Goal: Find specific page/section: Find specific page/section

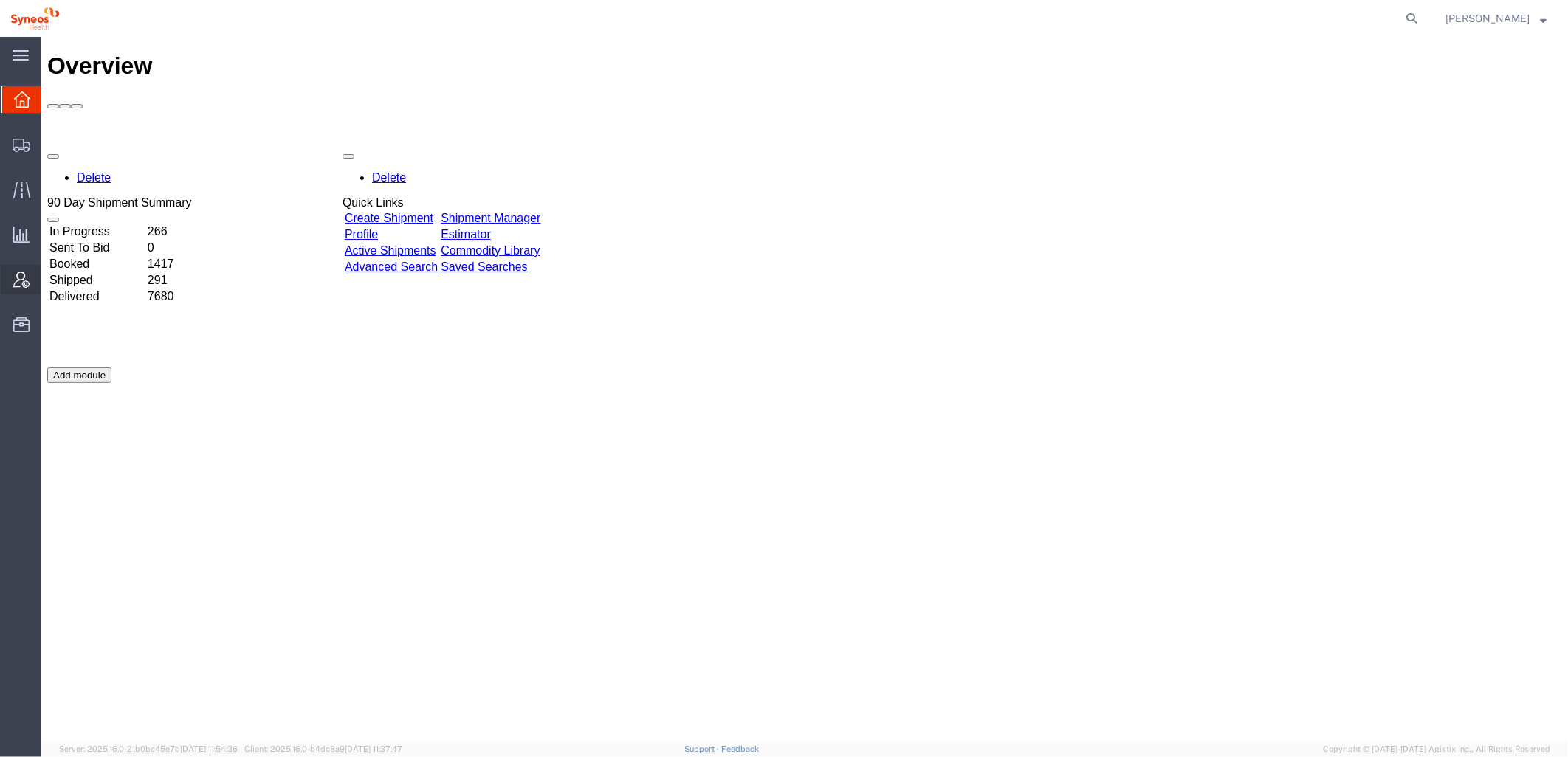
click at [15, 282] on icon at bounding box center [22, 280] width 16 height 16
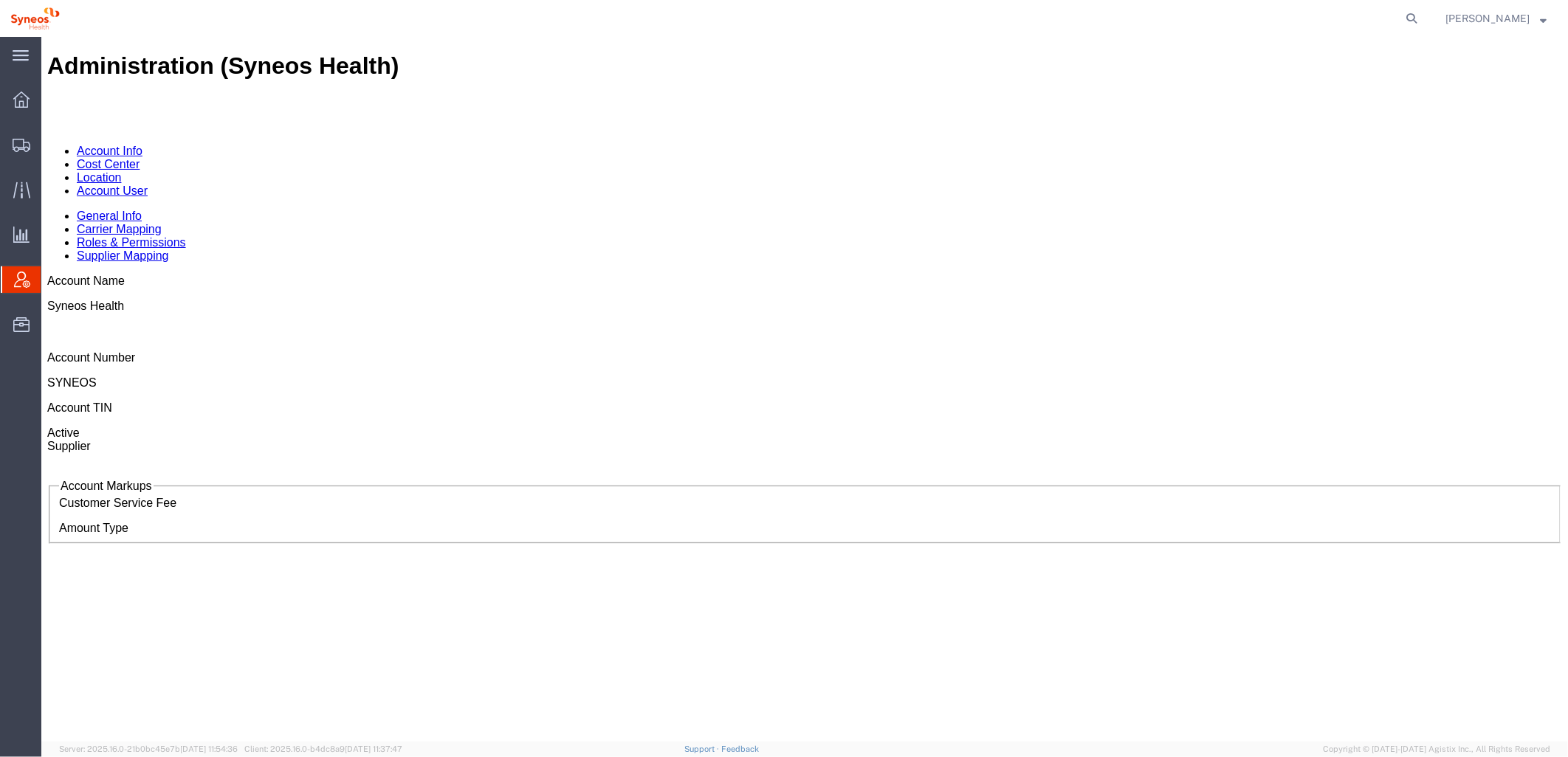
click at [147, 183] on link "Account User" at bounding box center [111, 190] width 71 height 13
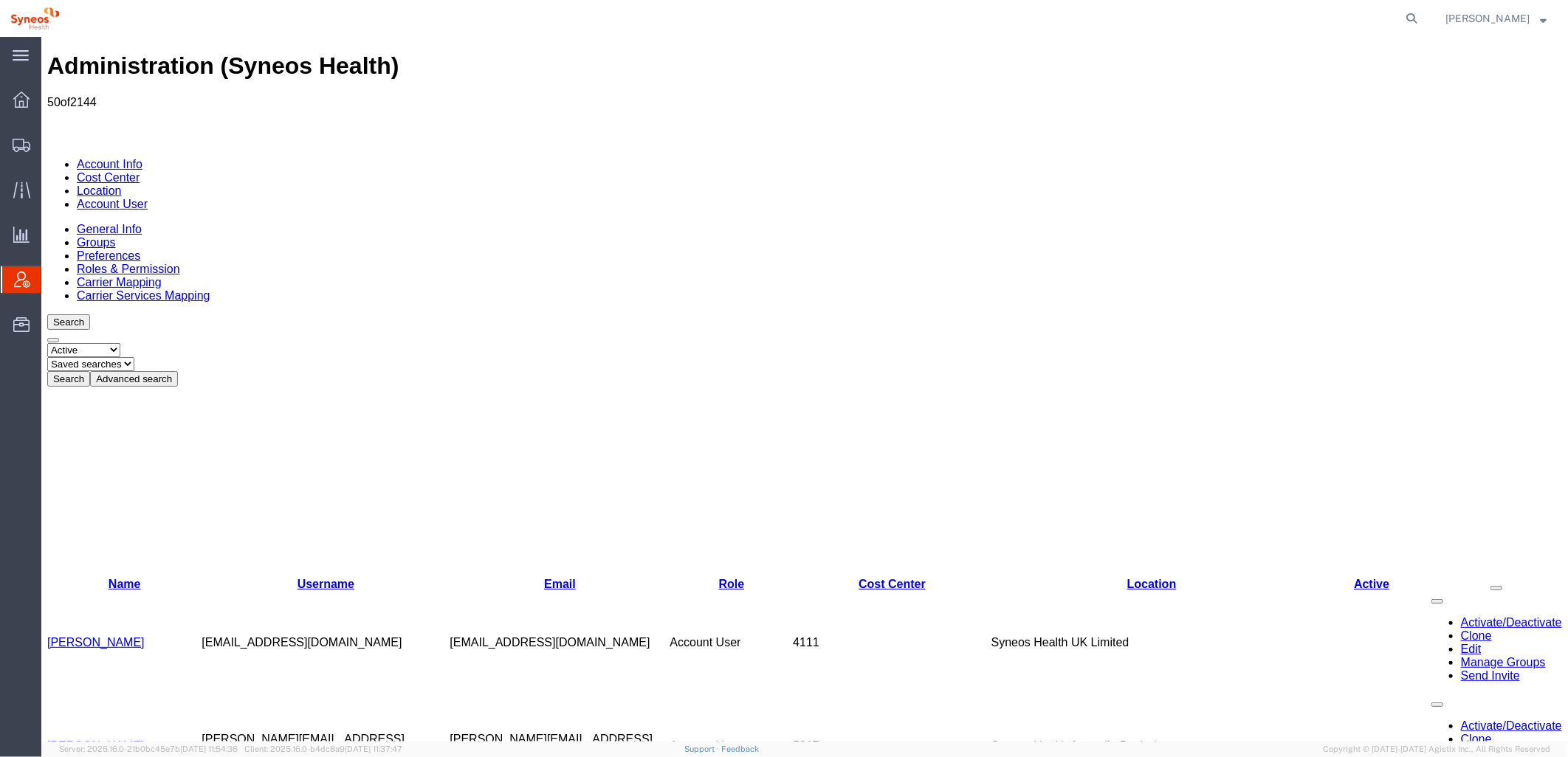
click at [177, 371] on button "Advanced search" at bounding box center [133, 378] width 88 height 15
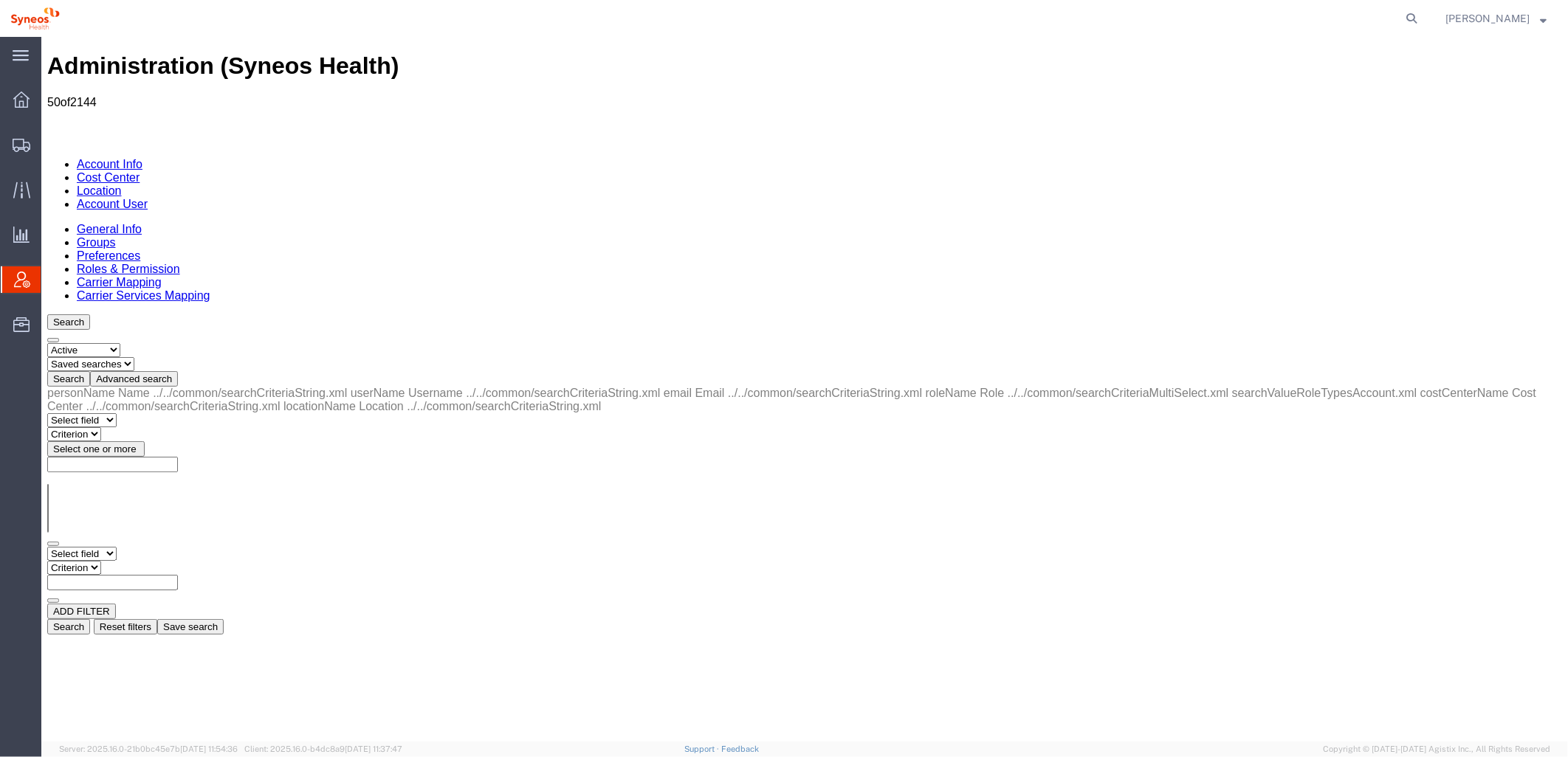
click at [109, 546] on select "Select field Cost Center Email Location Name Role Username" at bounding box center [81, 553] width 69 height 14
select select "locationName"
click at [47, 546] on select "Select field Cost Center Email Location Name Role Username" at bounding box center [81, 553] width 69 height 14
click at [135, 560] on select "Criterion contains does not contain is is blank is not blank starts with" at bounding box center [91, 566] width 88 height 14
select select "contains"
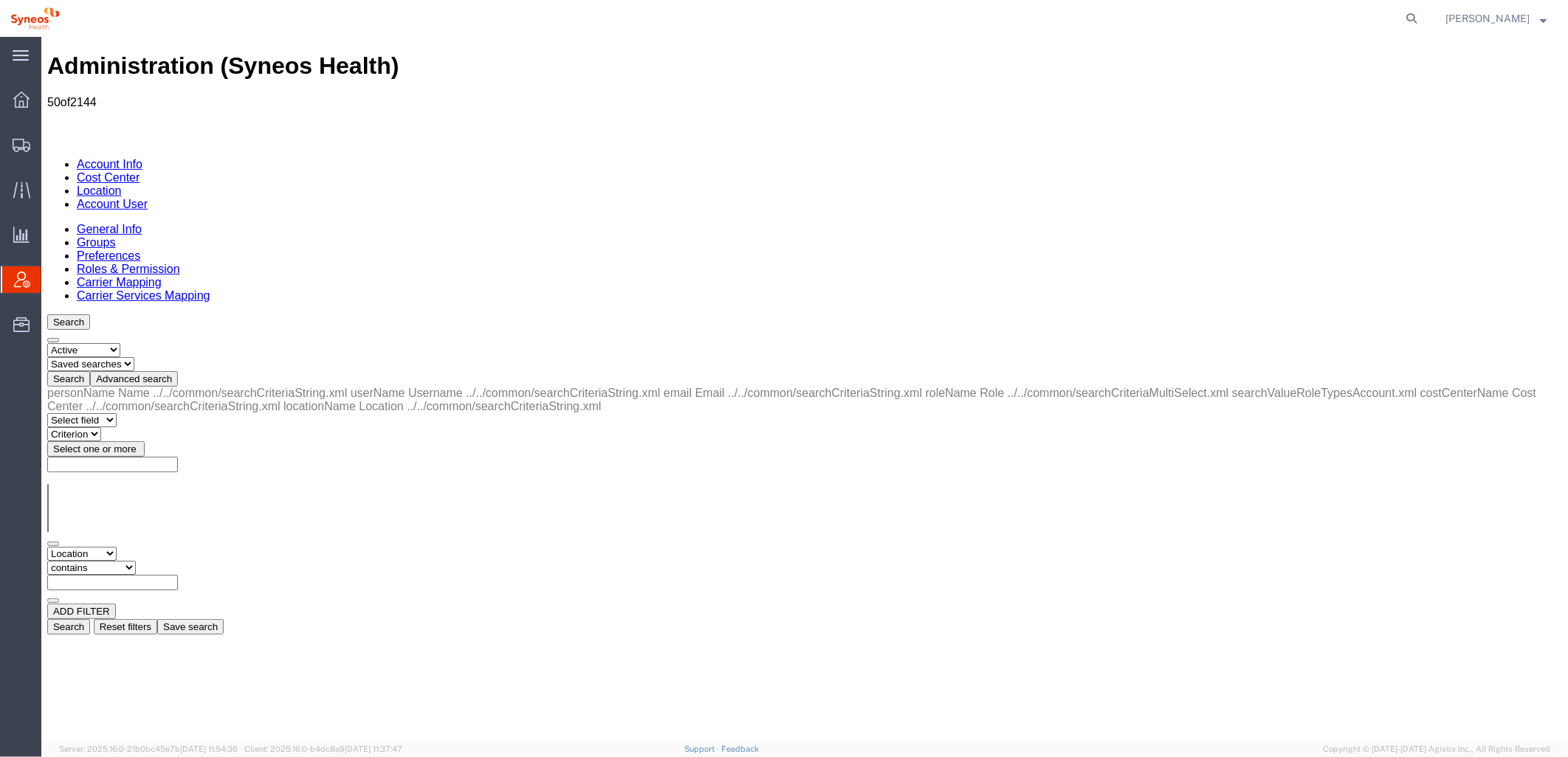
click at [135, 560] on select "Criterion contains does not contain is is blank is not blank starts with" at bounding box center [91, 566] width 88 height 14
click at [177, 574] on input "text" at bounding box center [112, 582] width 130 height 15
type input "zdnu"
drag, startPoint x: 1310, startPoint y: 259, endPoint x: 1263, endPoint y: 357, distance: 108.7
click at [89, 619] on button "Search" at bounding box center [68, 626] width 43 height 15
